Goal: Information Seeking & Learning: Learn about a topic

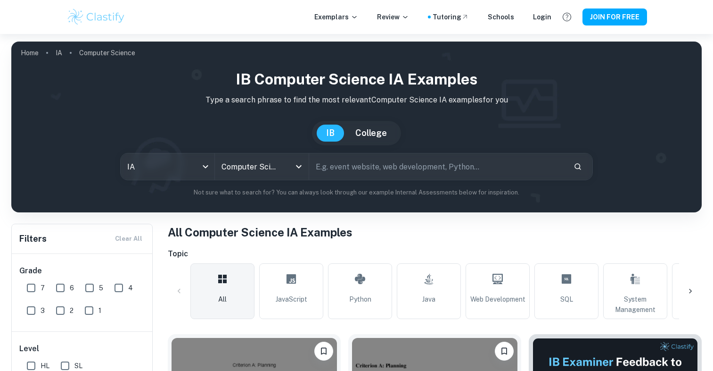
scroll to position [305, 0]
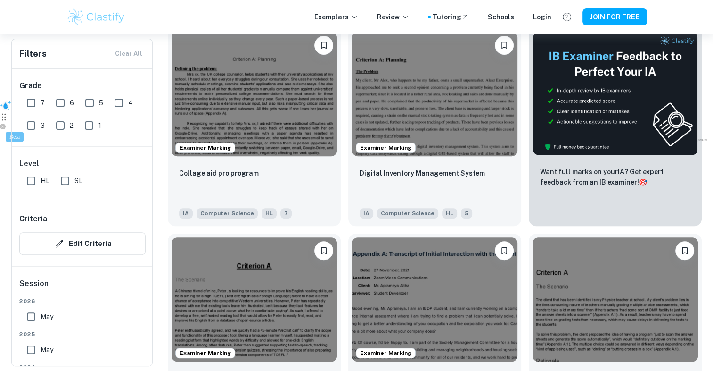
click at [31, 105] on input "7" at bounding box center [31, 102] width 19 height 19
checkbox input "true"
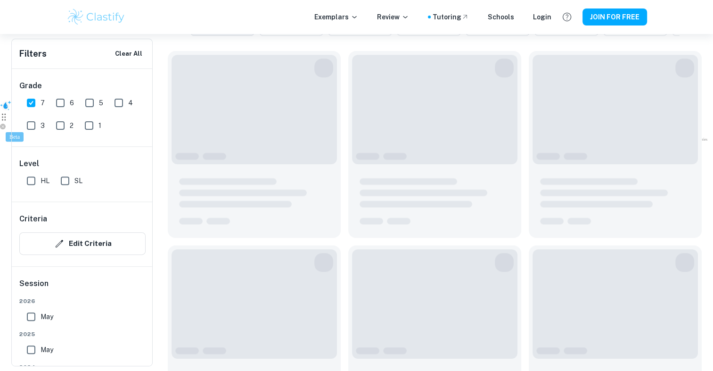
scroll to position [328, 0]
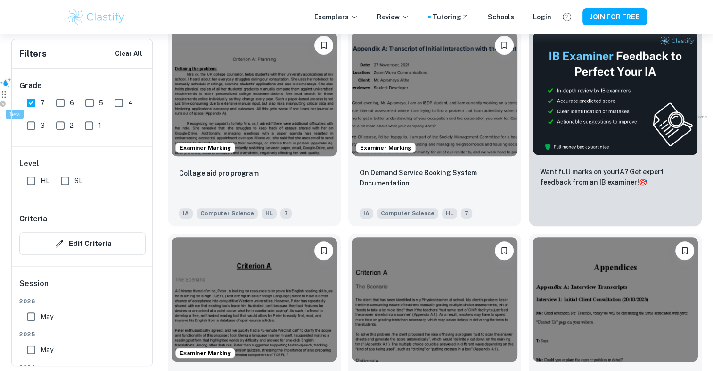
click at [62, 181] on input "SL" at bounding box center [65, 180] width 19 height 19
checkbox input "true"
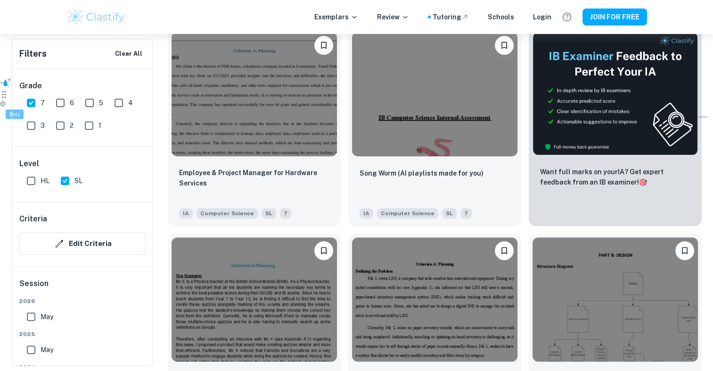
click at [27, 180] on input "HL" at bounding box center [31, 180] width 19 height 19
checkbox input "true"
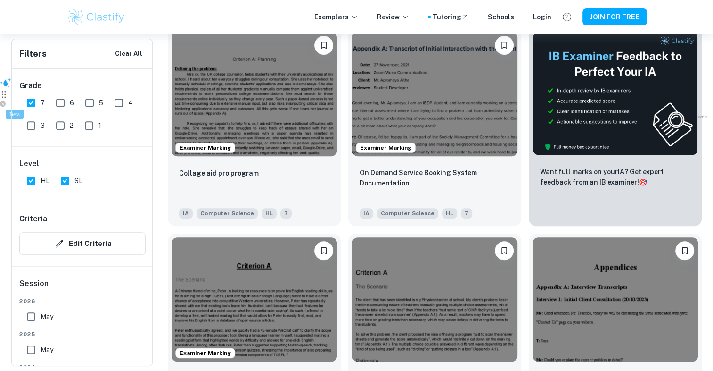
click at [66, 180] on input "SL" at bounding box center [65, 180] width 19 height 19
checkbox input "false"
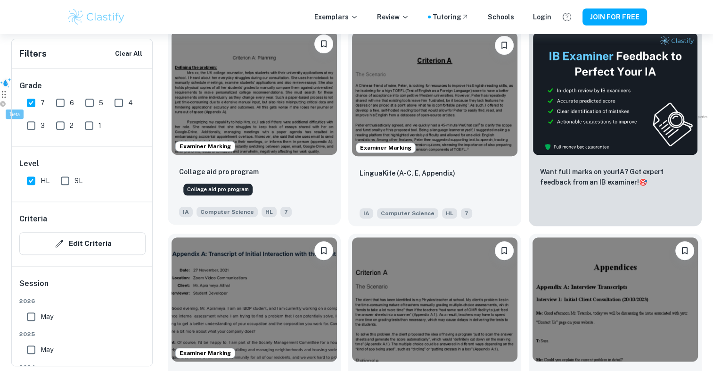
click at [196, 172] on p "Collage aid pro program" at bounding box center [219, 171] width 80 height 10
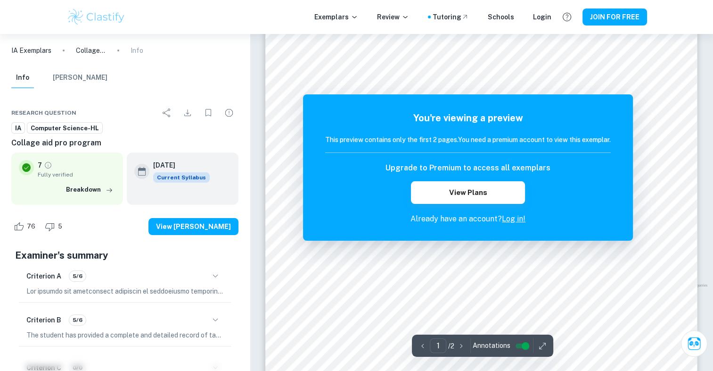
scroll to position [59, 0]
click at [23, 323] on div "Criterion B 5/6 The student has provided a complete and detailed record of task…" at bounding box center [125, 326] width 212 height 40
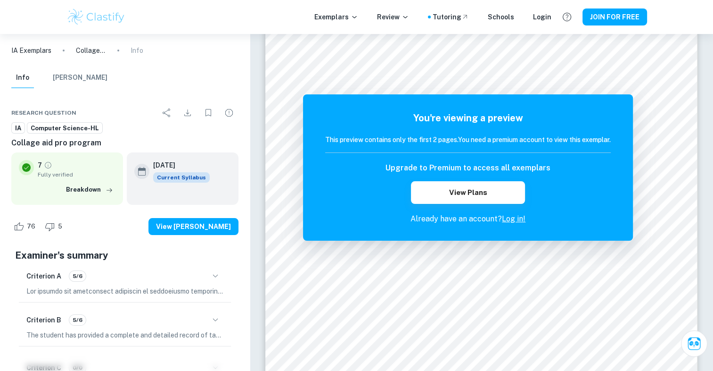
click at [49, 323] on h6 "Criterion B" at bounding box center [43, 319] width 35 height 10
click at [217, 319] on icon "button" at bounding box center [215, 319] width 5 height 3
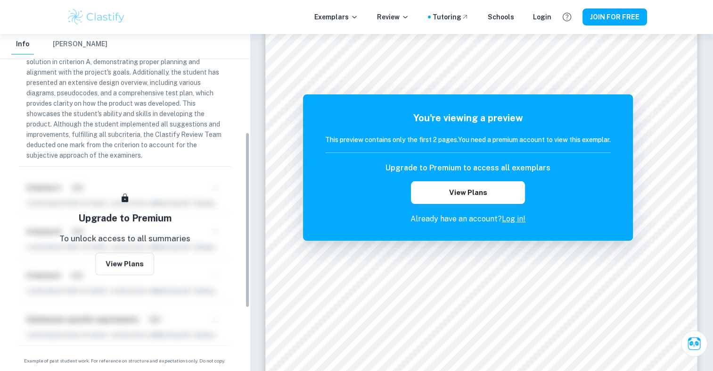
scroll to position [309, 0]
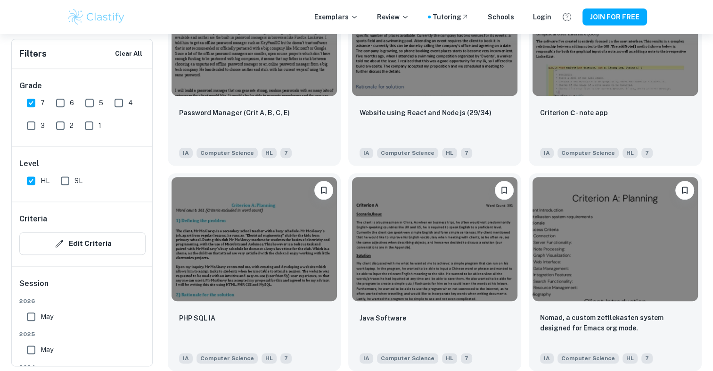
scroll to position [1005, 0]
click at [388, 320] on p "Java Software" at bounding box center [383, 316] width 47 height 10
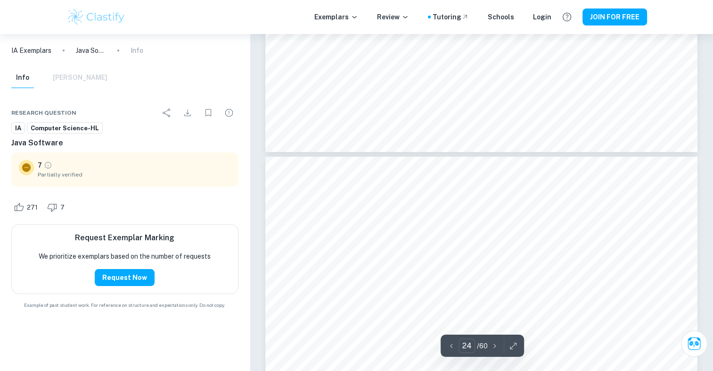
scroll to position [14520, 0]
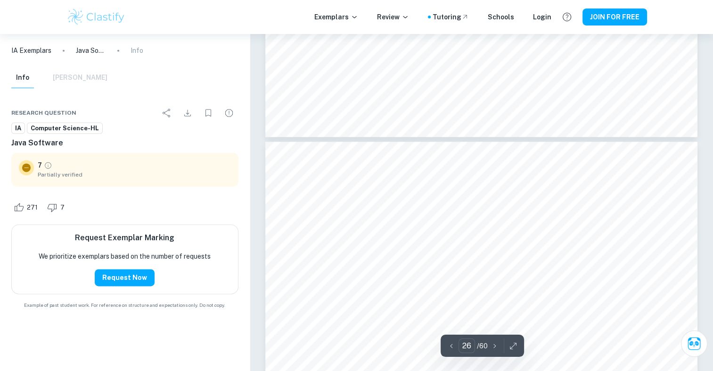
type input "25"
